Goal: Transaction & Acquisition: Download file/media

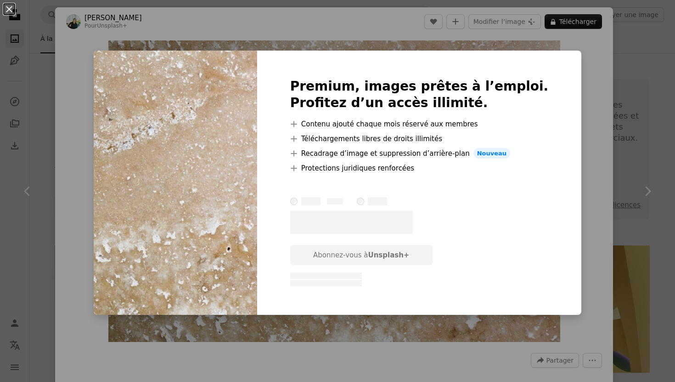
scroll to position [8090, 0]
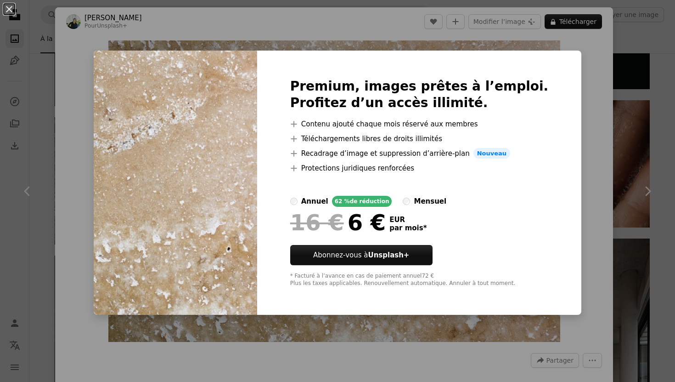
click at [596, 64] on div "An X shape Premium, images prêtes à l’emploi. Profitez d’un accès illimité. A p…" at bounding box center [337, 191] width 675 height 382
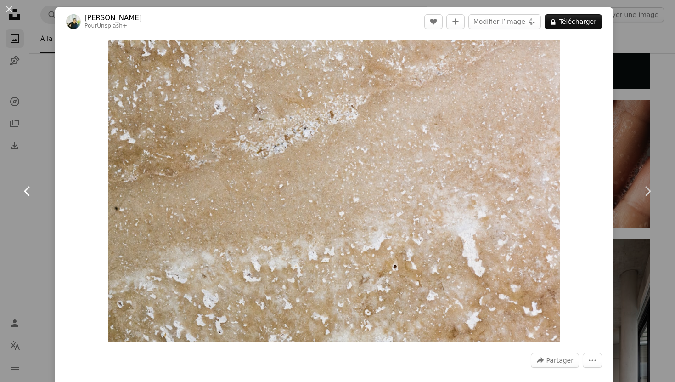
click at [45, 164] on link "Chevron left" at bounding box center [27, 191] width 55 height 88
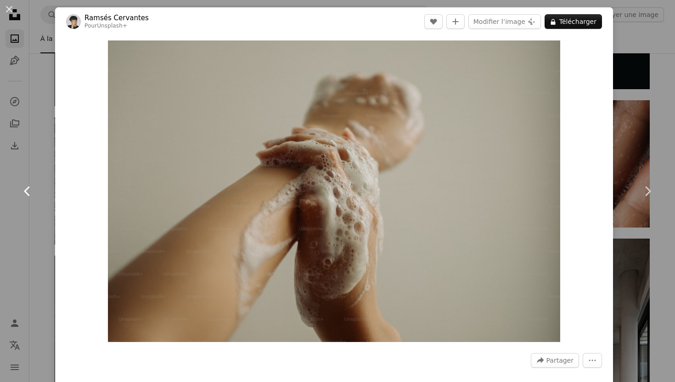
click at [41, 192] on link "Chevron left" at bounding box center [27, 191] width 55 height 88
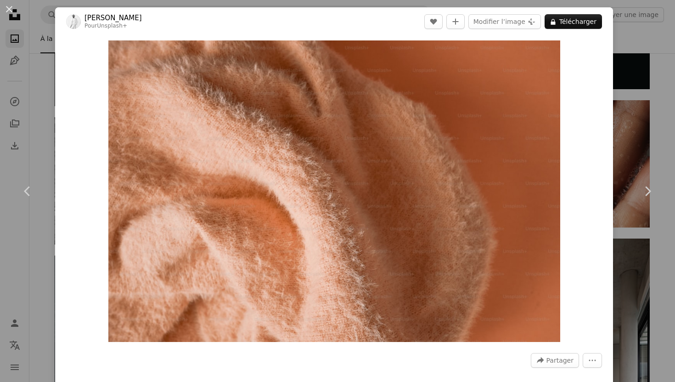
click at [34, 79] on div "An X shape Chevron left Chevron right [PERSON_NAME] Pour Unsplash+ A heart A pl…" at bounding box center [337, 191] width 675 height 382
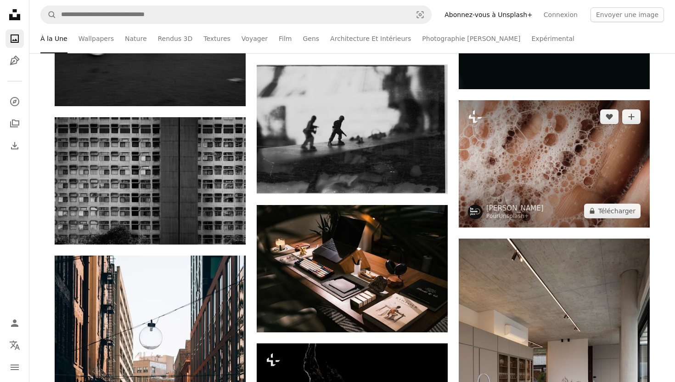
click at [478, 177] on img at bounding box center [554, 163] width 191 height 127
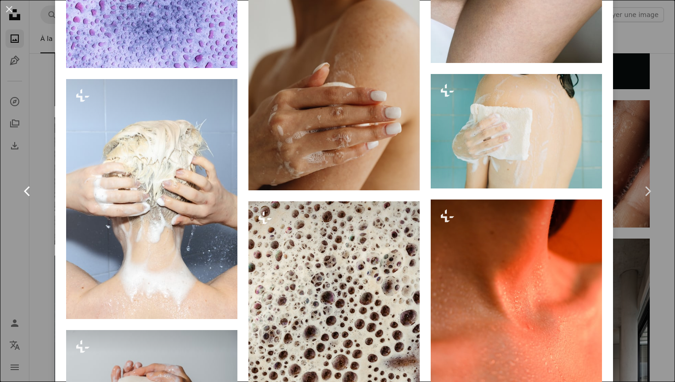
scroll to position [3097, 0]
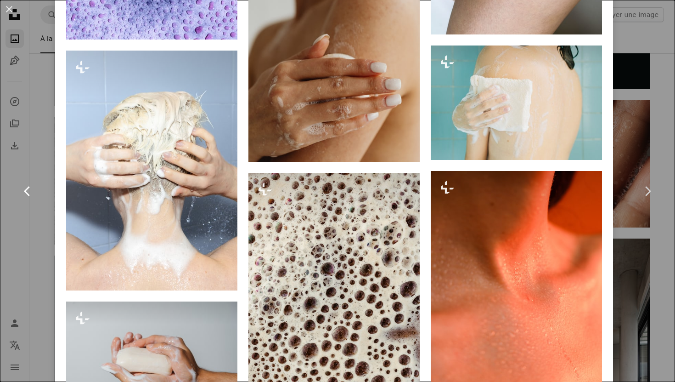
click at [21, 232] on link "Chevron left" at bounding box center [27, 191] width 55 height 88
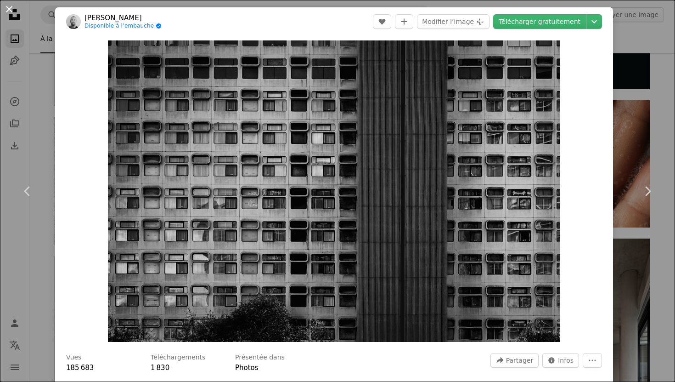
click at [11, 8] on button "An X shape" at bounding box center [9, 9] width 11 height 11
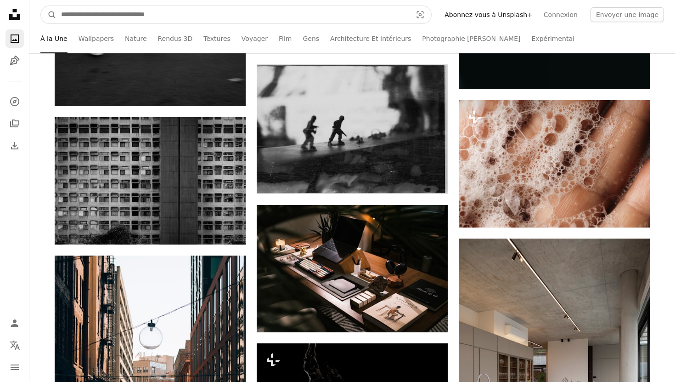
click at [107, 14] on input "Rechercher des visuels sur tout le site" at bounding box center [233, 14] width 353 height 17
type input "*********"
click button "A magnifying glass" at bounding box center [49, 14] width 16 height 17
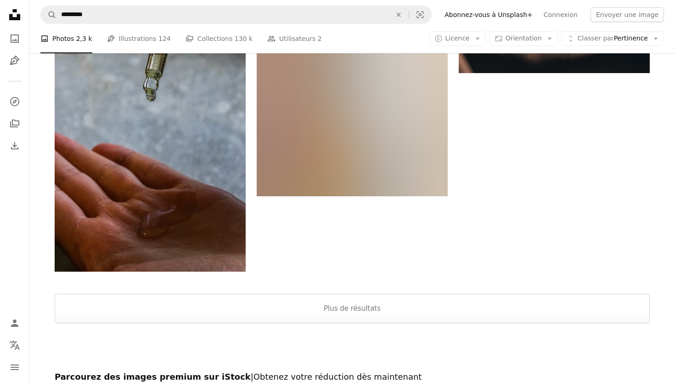
scroll to position [1567, 0]
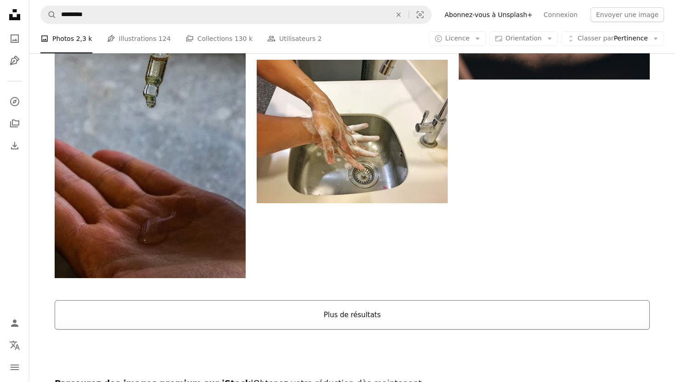
click at [335, 302] on button "Plus de résultats" at bounding box center [352, 314] width 595 height 29
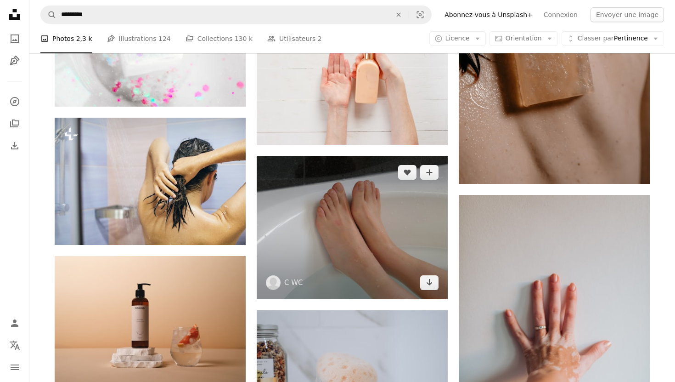
scroll to position [3957, 0]
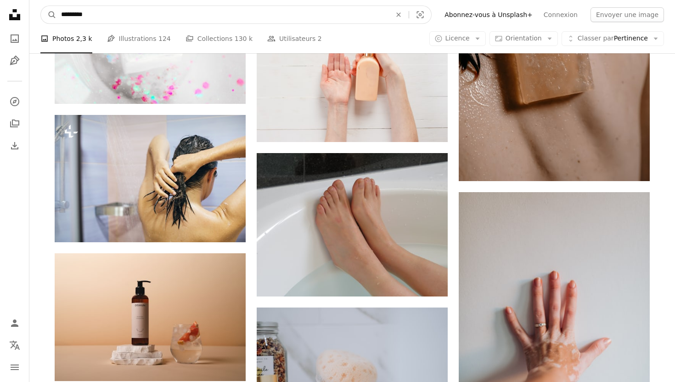
click at [114, 12] on input "*********" at bounding box center [223, 14] width 332 height 17
type input "****"
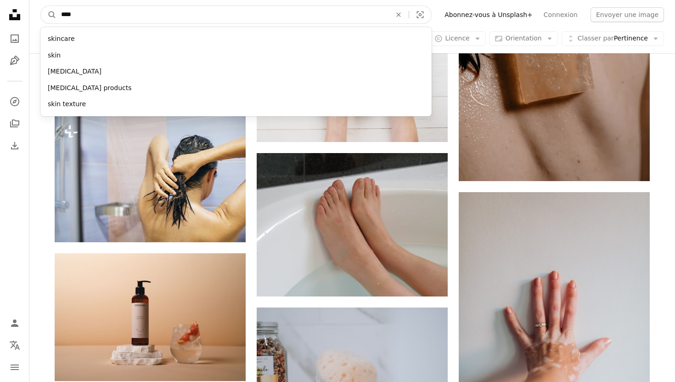
click button "A magnifying glass" at bounding box center [49, 14] width 16 height 17
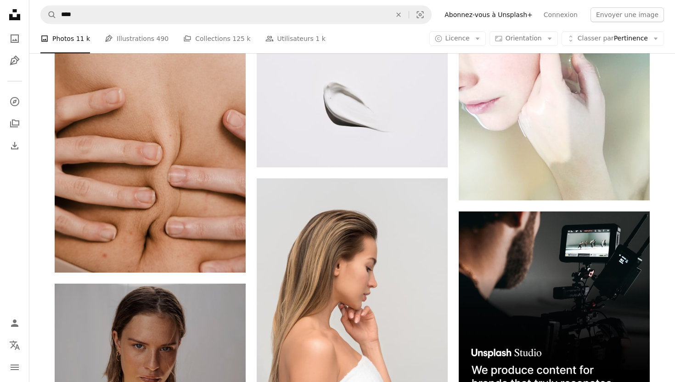
scroll to position [4032, 0]
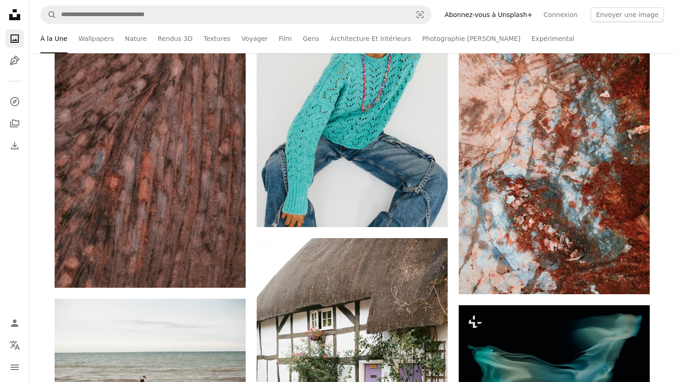
scroll to position [11593, 0]
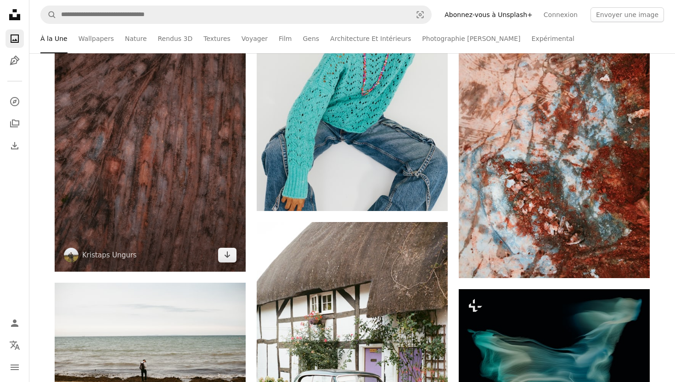
click at [164, 187] on img at bounding box center [150, 143] width 191 height 255
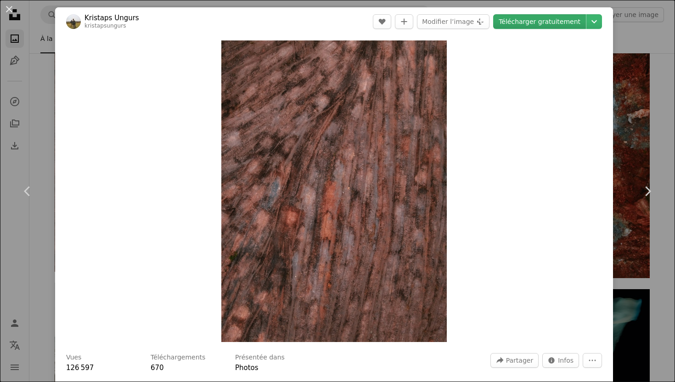
click at [534, 26] on link "Télécharger gratuitement" at bounding box center [539, 21] width 93 height 15
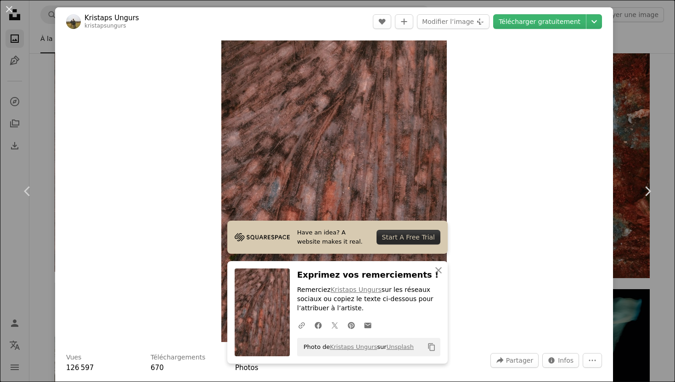
click at [646, 90] on div "An X shape Chevron left Chevron right Kristaps Ungurs kristapsungurs A heart A …" at bounding box center [337, 191] width 675 height 382
